Goal: Task Accomplishment & Management: Manage account settings

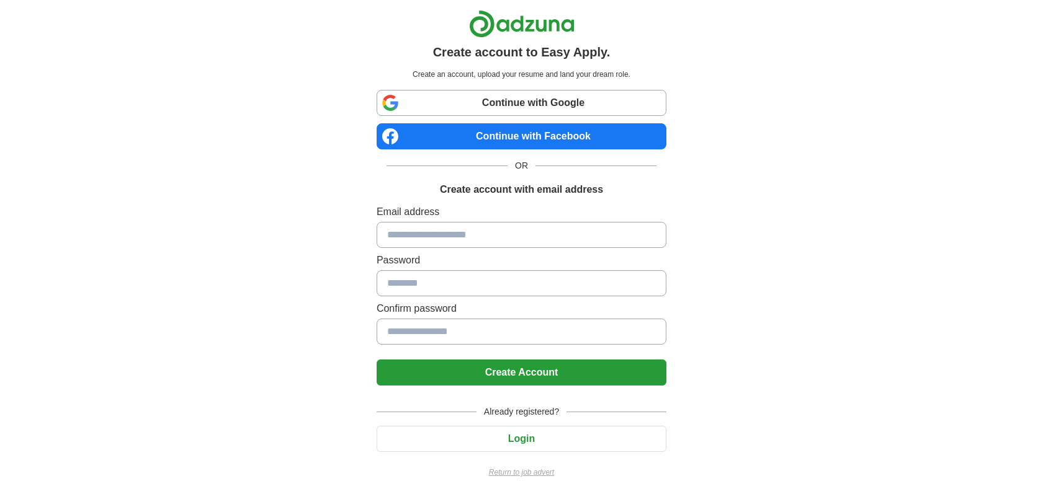
click at [437, 239] on input at bounding box center [522, 235] width 290 height 26
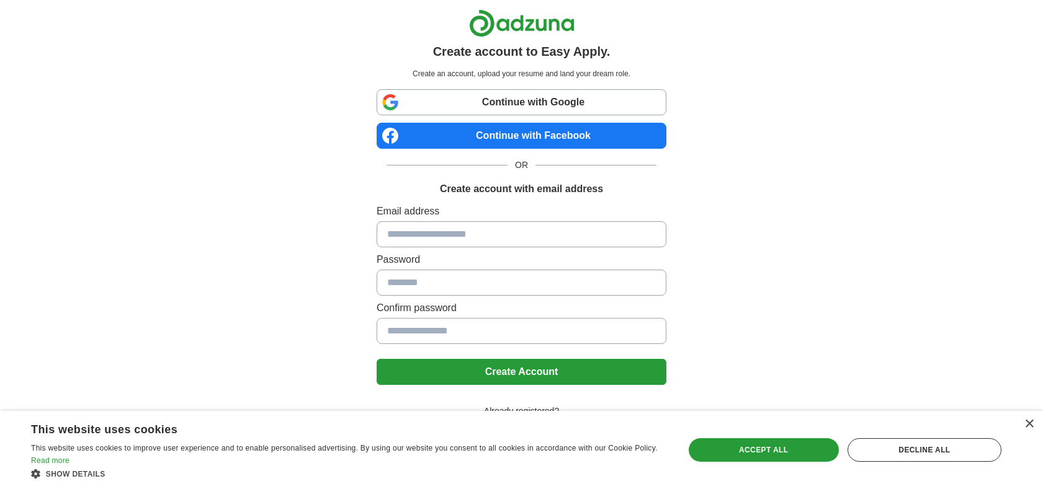
scroll to position [9, 0]
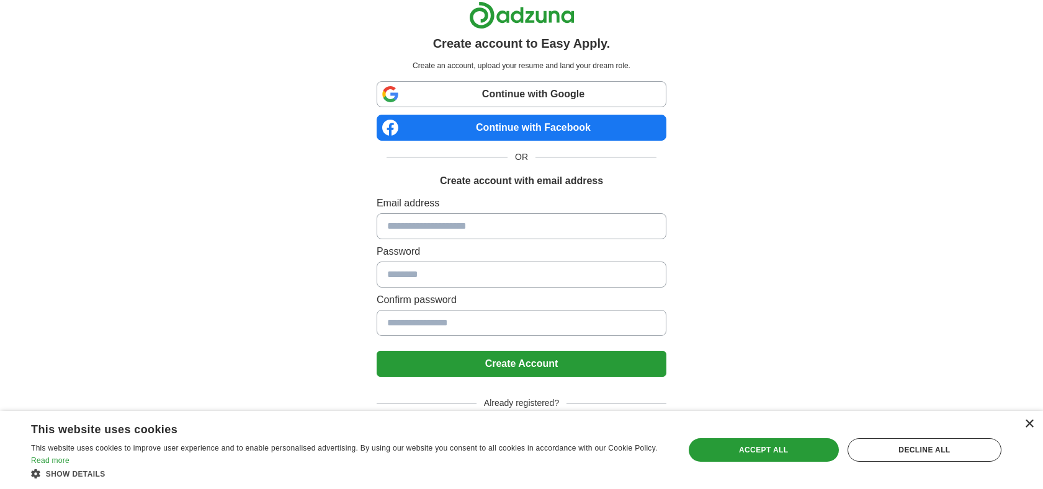
click at [1029, 429] on div "×" at bounding box center [1028, 424] width 9 height 9
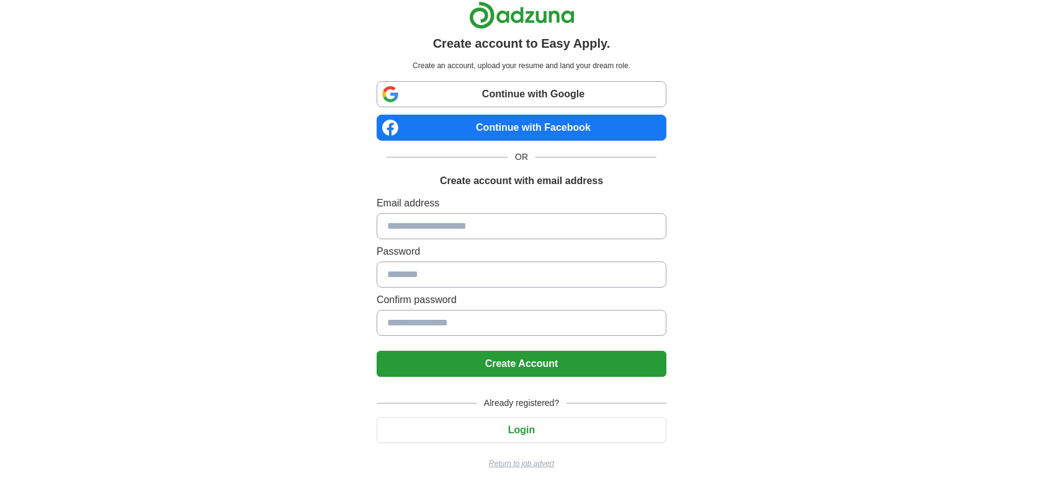
click at [551, 439] on button "Login" at bounding box center [522, 430] width 290 height 26
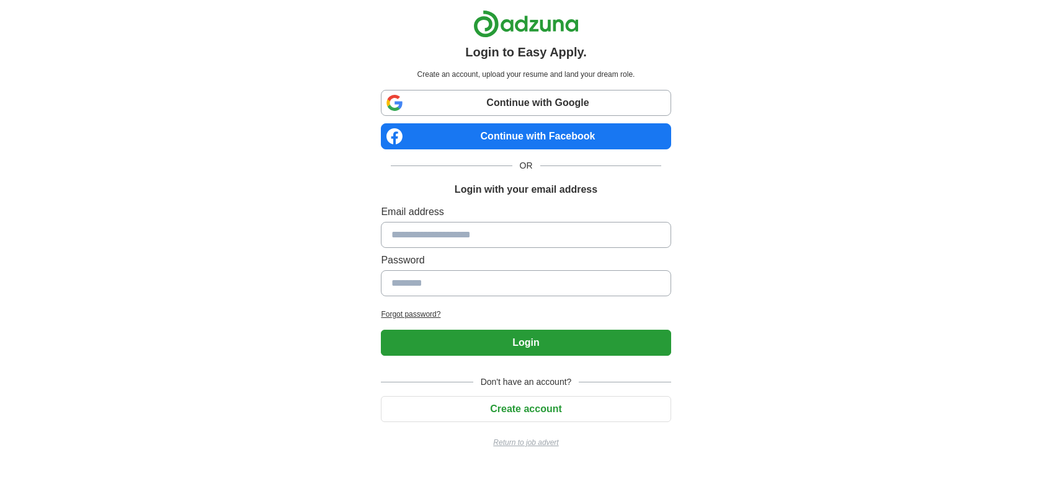
click at [537, 353] on button "Login" at bounding box center [526, 343] width 290 height 26
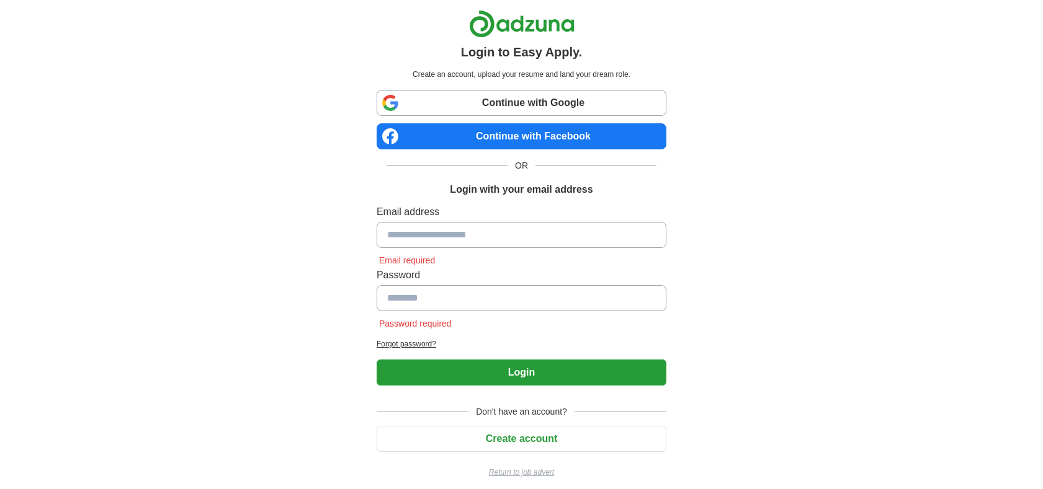
click at [474, 230] on input at bounding box center [522, 235] width 290 height 26
